Goal: Complete application form: Complete application form

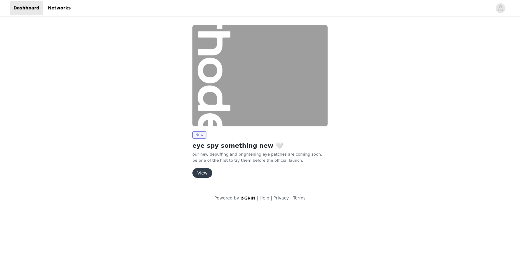
click at [203, 171] on button "View" at bounding box center [202, 173] width 20 height 10
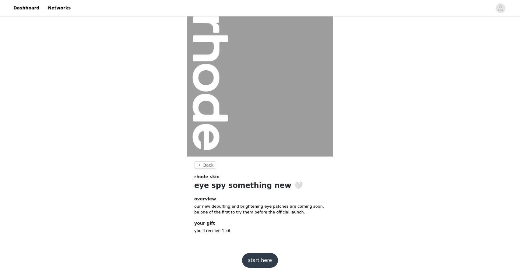
scroll to position [7, 0]
click at [255, 258] on button "start here" at bounding box center [260, 260] width 36 height 15
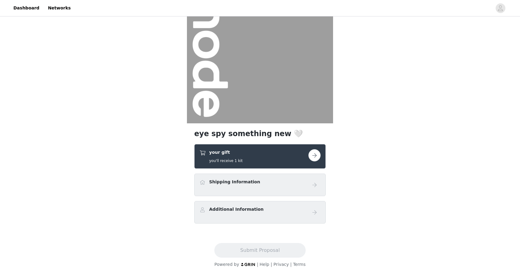
scroll to position [41, 0]
click at [313, 154] on button "button" at bounding box center [314, 155] width 12 height 12
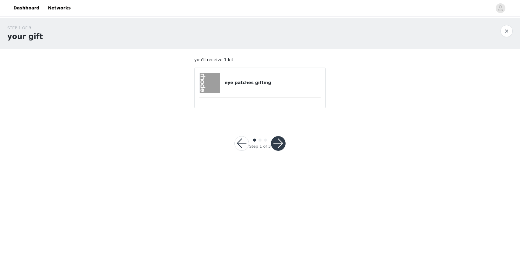
click at [280, 142] on button "button" at bounding box center [278, 143] width 15 height 15
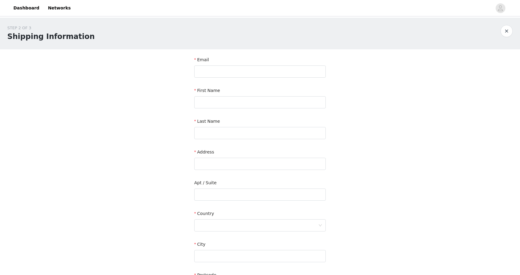
click at [232, 64] on div "Email" at bounding box center [259, 61] width 131 height 9
type input "[EMAIL_ADDRESS][DOMAIN_NAME]"
type input "Auriane"
type input "Lavaux"
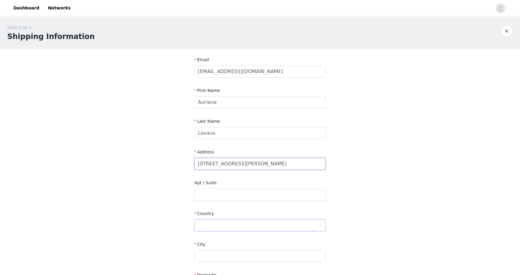
type input "[STREET_ADDRESS][PERSON_NAME]"
click at [206, 224] on div at bounding box center [258, 225] width 120 height 12
type input "[GEOGRAPHIC_DATA]"
click at [209, 236] on li "[GEOGRAPHIC_DATA]" at bounding box center [259, 238] width 131 height 10
type input "D"
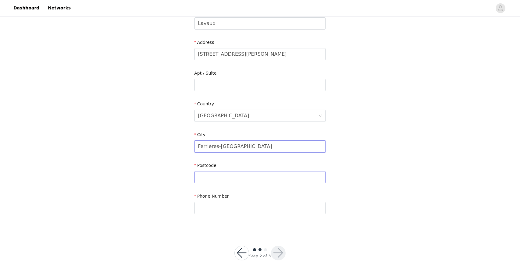
scroll to position [109, 0]
type input "Ferrières-[GEOGRAPHIC_DATA]"
type input "77164"
type input "0635973788"
click at [276, 255] on button "button" at bounding box center [278, 253] width 15 height 15
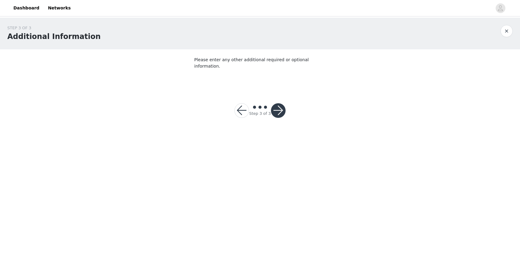
click at [278, 103] on button "button" at bounding box center [278, 110] width 15 height 15
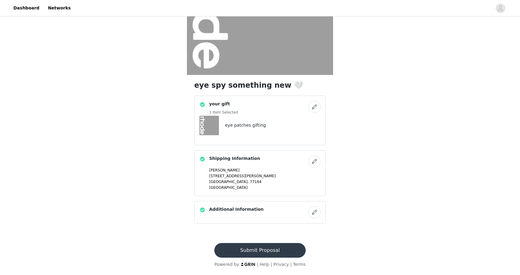
scroll to position [89, 0]
click at [269, 248] on button "Submit Proposal" at bounding box center [259, 250] width 91 height 15
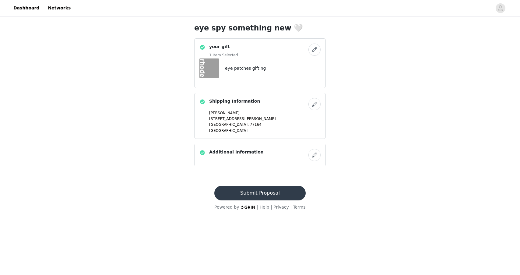
scroll to position [0, 0]
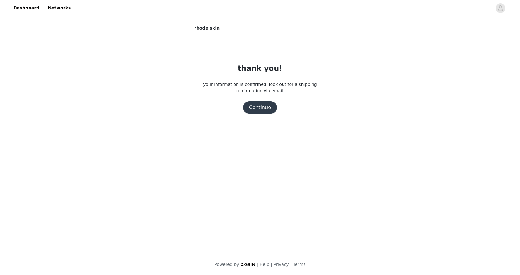
click at [259, 108] on button "Continue" at bounding box center [260, 107] width 34 height 12
